Goal: Browse casually

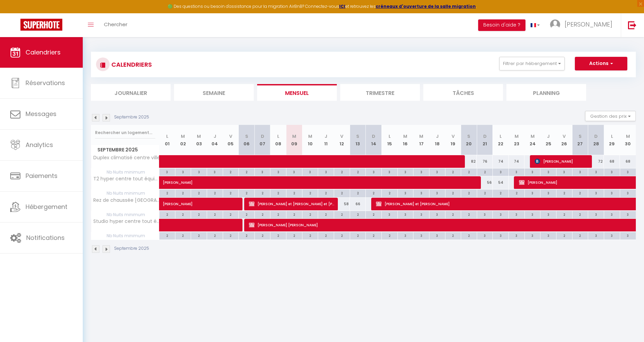
click at [108, 118] on img at bounding box center [106, 117] width 7 height 7
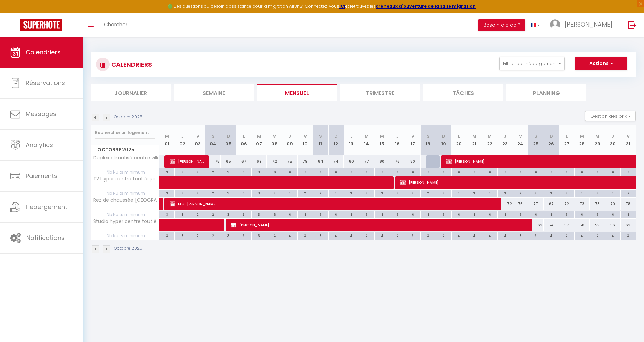
click at [108, 118] on img at bounding box center [106, 117] width 7 height 7
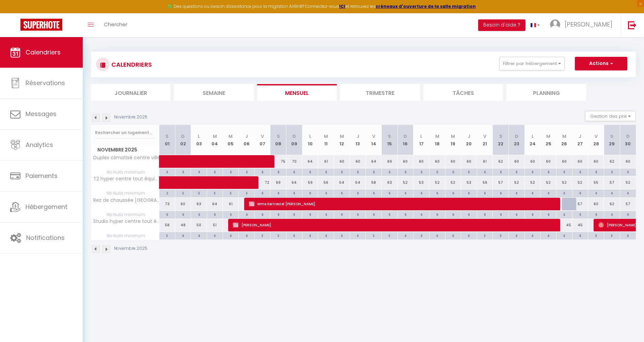
click at [108, 118] on img at bounding box center [106, 117] width 7 height 7
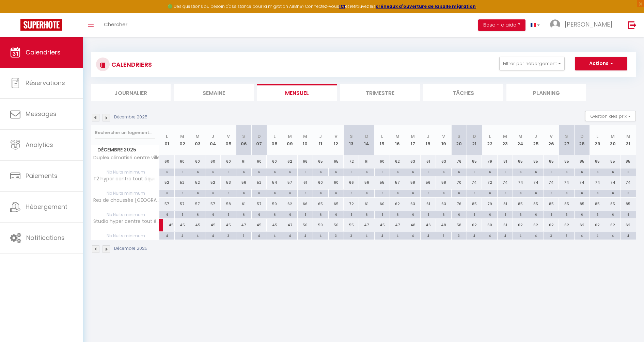
click at [96, 115] on img at bounding box center [95, 117] width 7 height 7
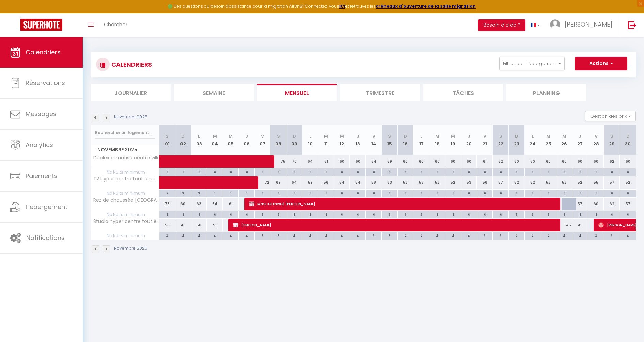
click at [96, 115] on img at bounding box center [95, 117] width 7 height 7
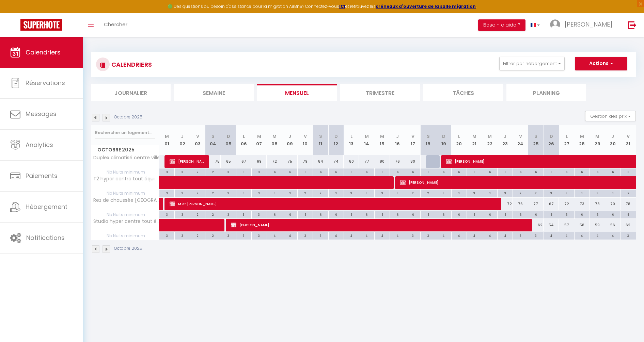
click at [107, 117] on img at bounding box center [106, 117] width 7 height 7
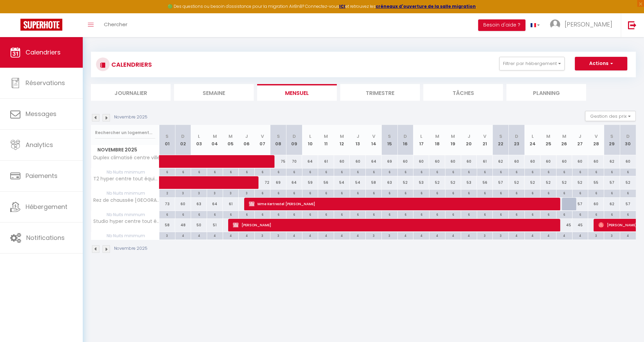
click at [108, 117] on img at bounding box center [106, 117] width 7 height 7
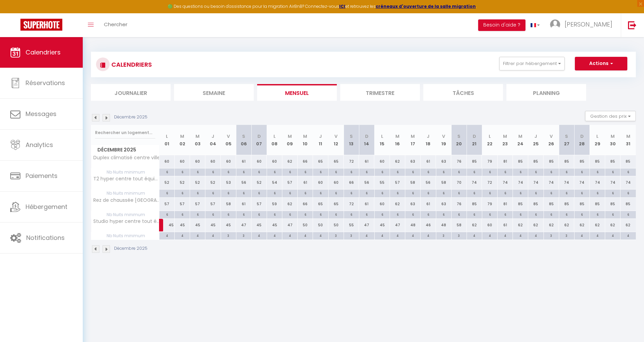
click at [97, 118] on img at bounding box center [95, 117] width 7 height 7
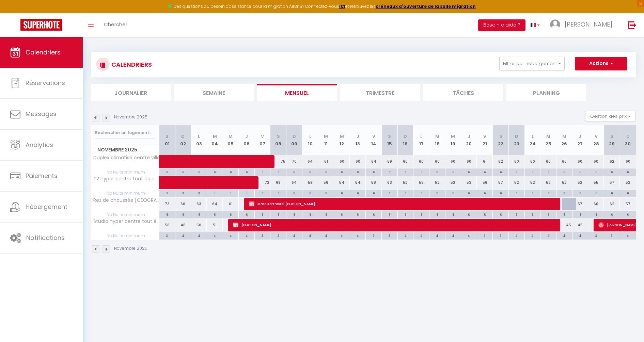
click at [106, 117] on img at bounding box center [106, 117] width 7 height 7
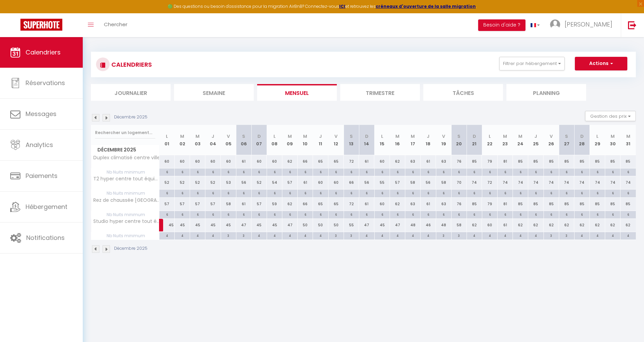
click at [97, 117] on img at bounding box center [95, 117] width 7 height 7
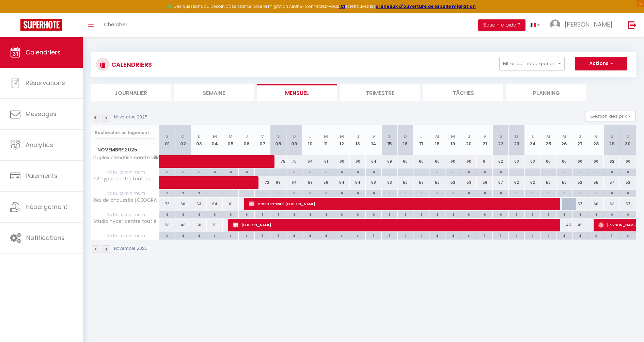
click at [109, 119] on img at bounding box center [106, 117] width 7 height 7
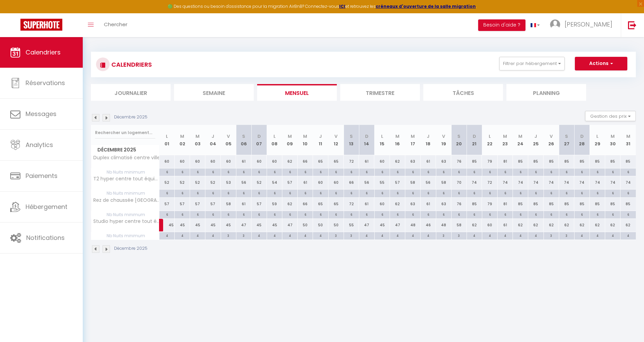
click at [96, 117] on img at bounding box center [95, 117] width 7 height 7
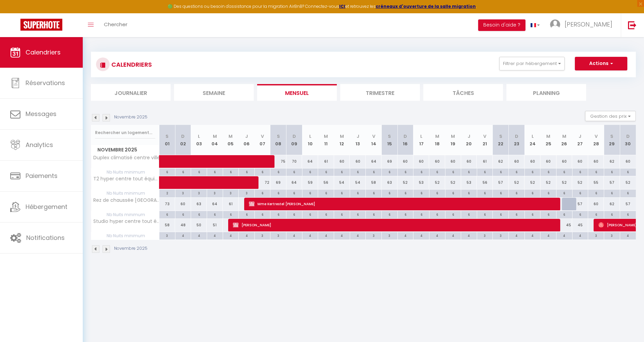
click at [106, 119] on img at bounding box center [106, 117] width 7 height 7
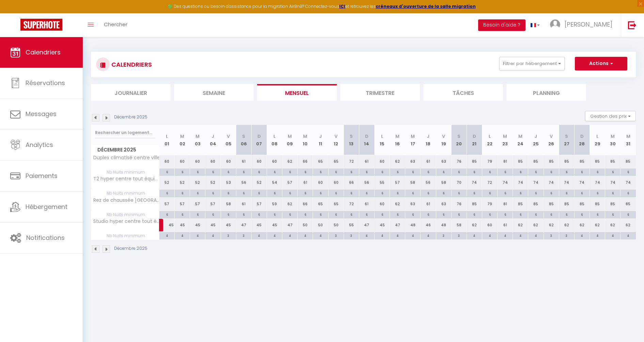
click at [98, 118] on img at bounding box center [95, 117] width 7 height 7
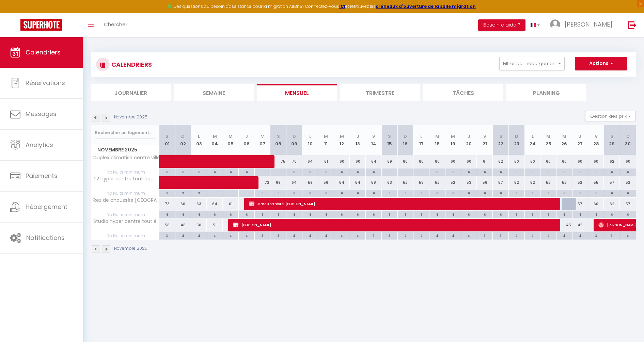
click at [108, 119] on img at bounding box center [106, 117] width 7 height 7
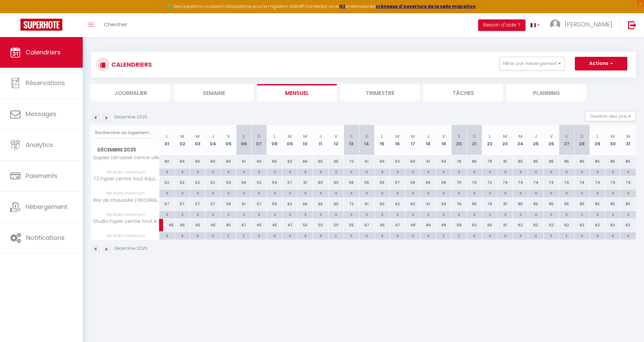
click at [95, 117] on img at bounding box center [95, 117] width 7 height 7
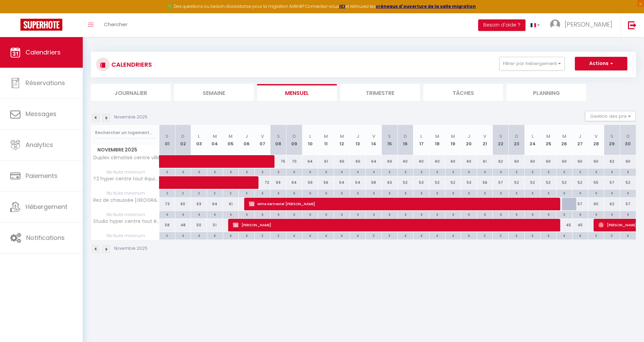
click at [95, 117] on img at bounding box center [95, 117] width 7 height 7
